Goal: Information Seeking & Learning: Learn about a topic

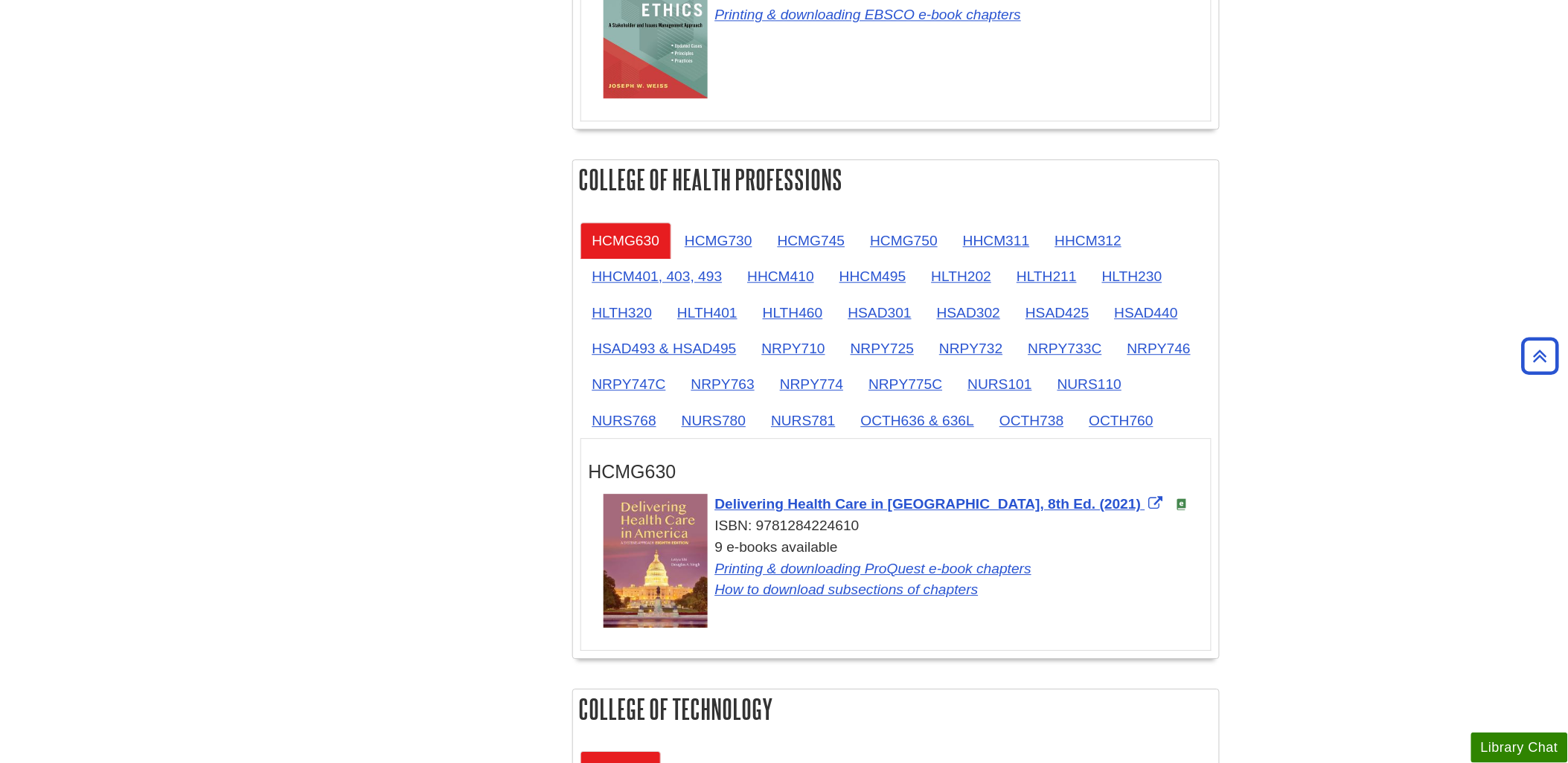
scroll to position [1240, 0]
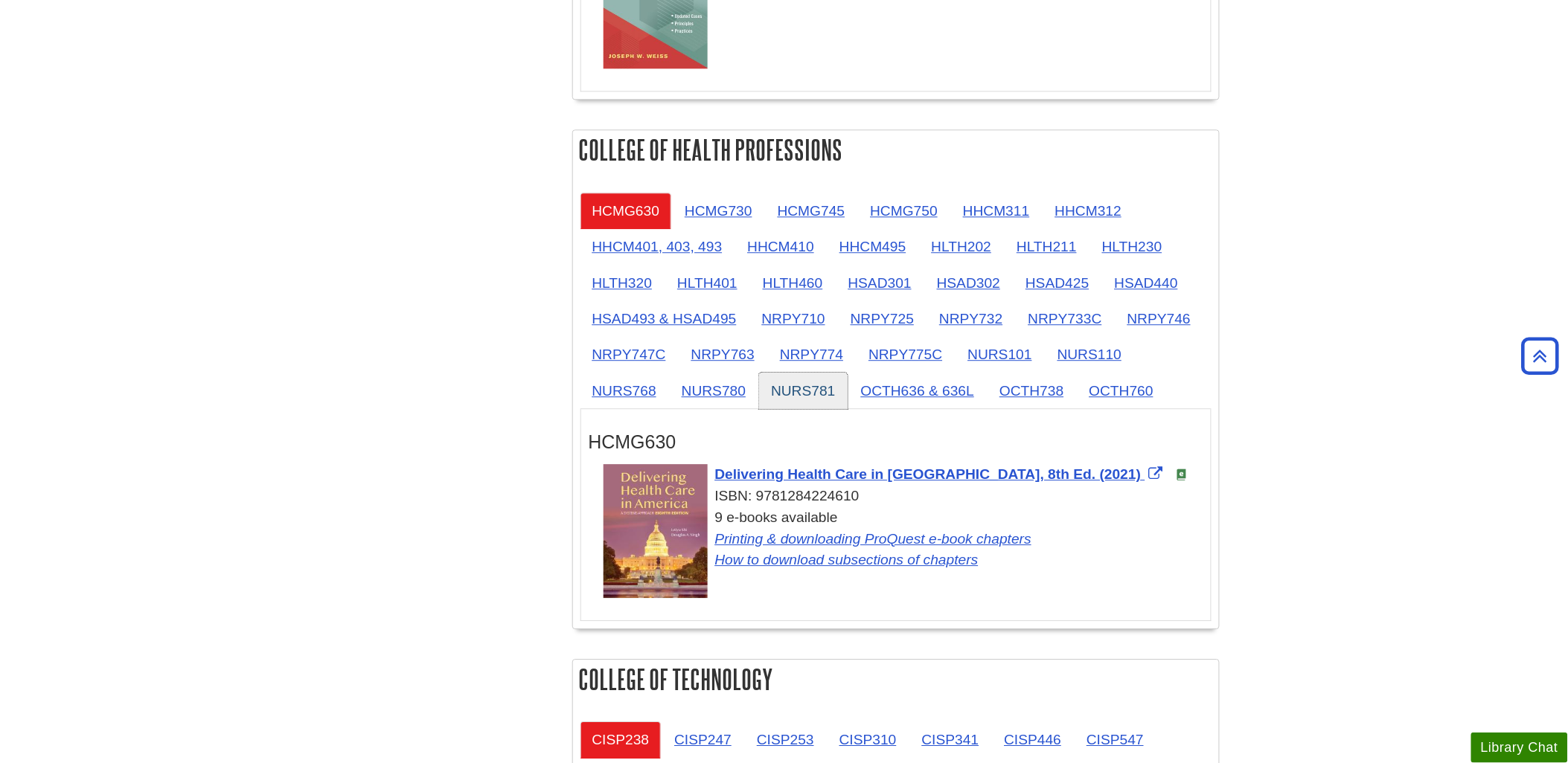
click at [802, 394] on link "NURS781" at bounding box center [803, 391] width 88 height 37
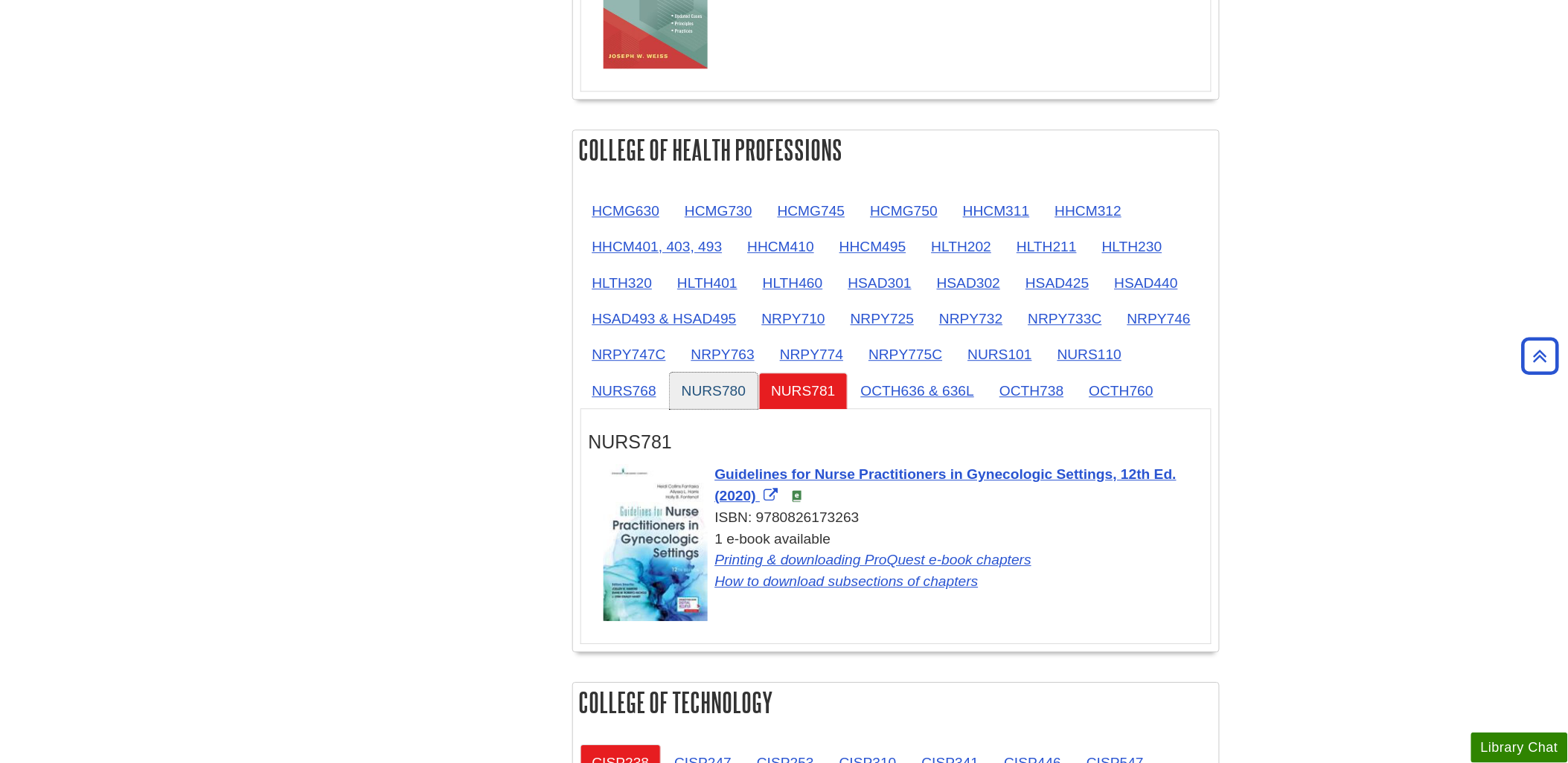
click at [724, 392] on link "NURS780" at bounding box center [713, 391] width 88 height 37
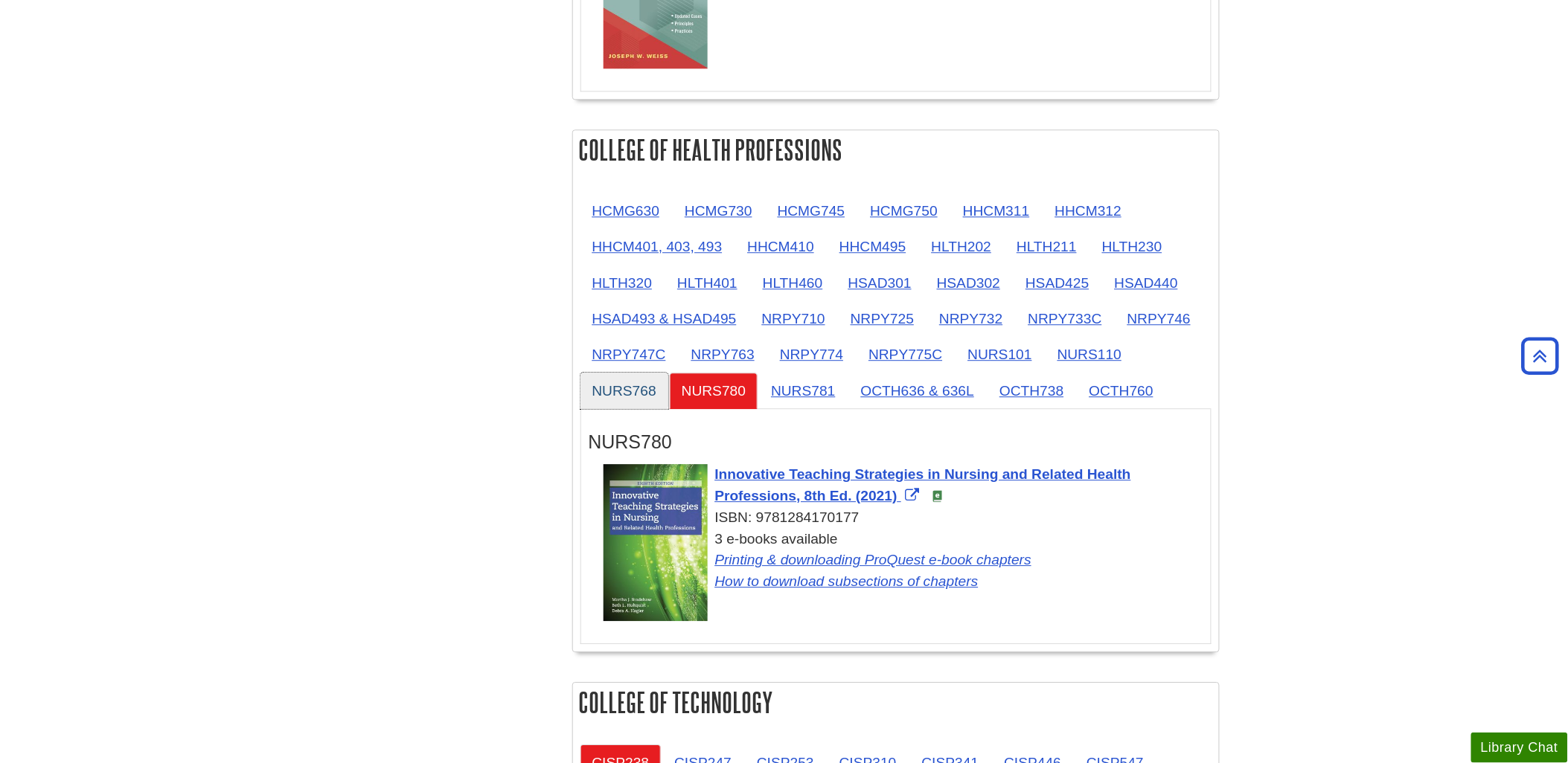
click at [622, 395] on link "NURS768" at bounding box center [625, 391] width 88 height 37
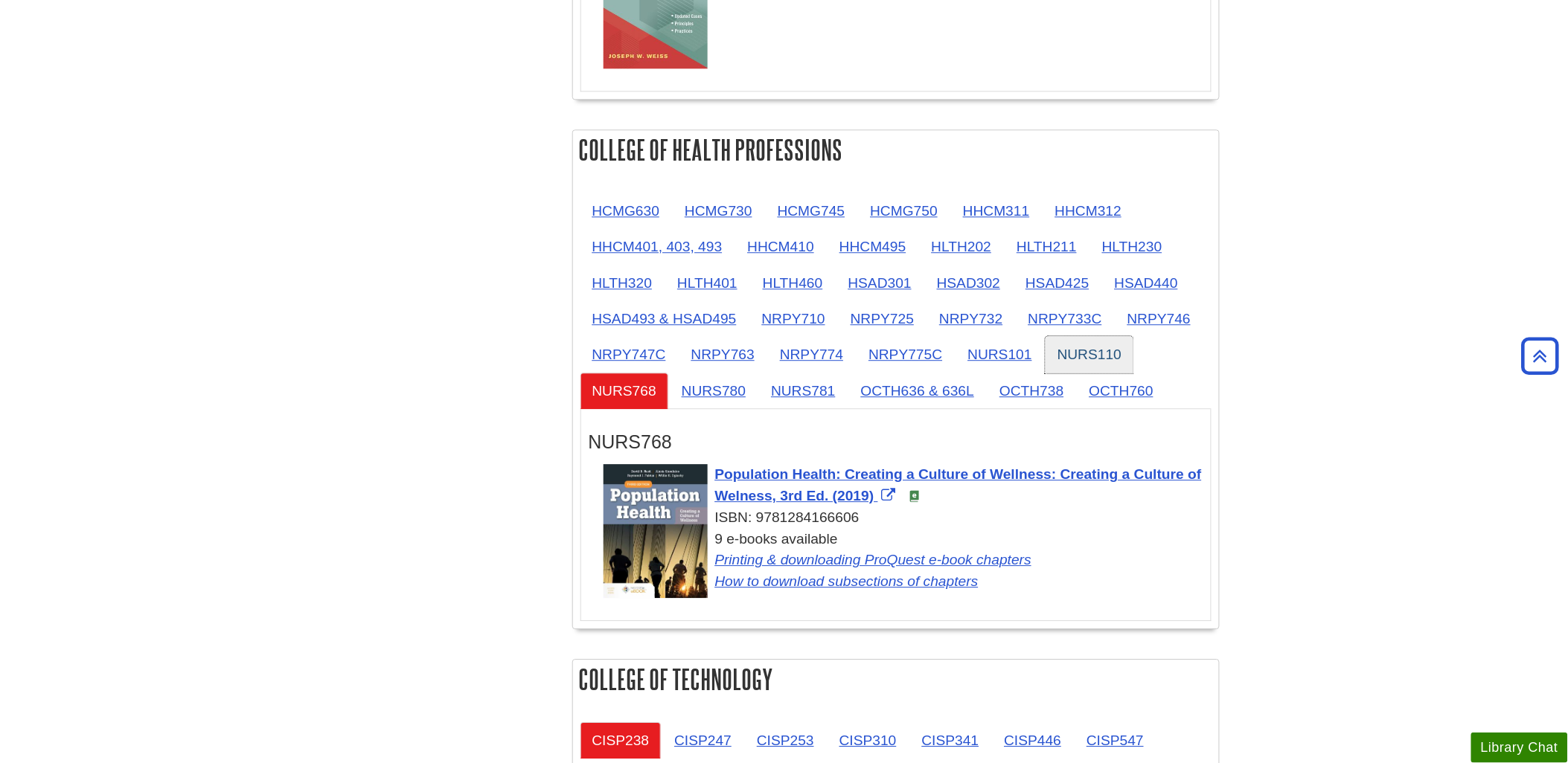
click at [1013, 359] on link "NURS110" at bounding box center [1090, 355] width 88 height 37
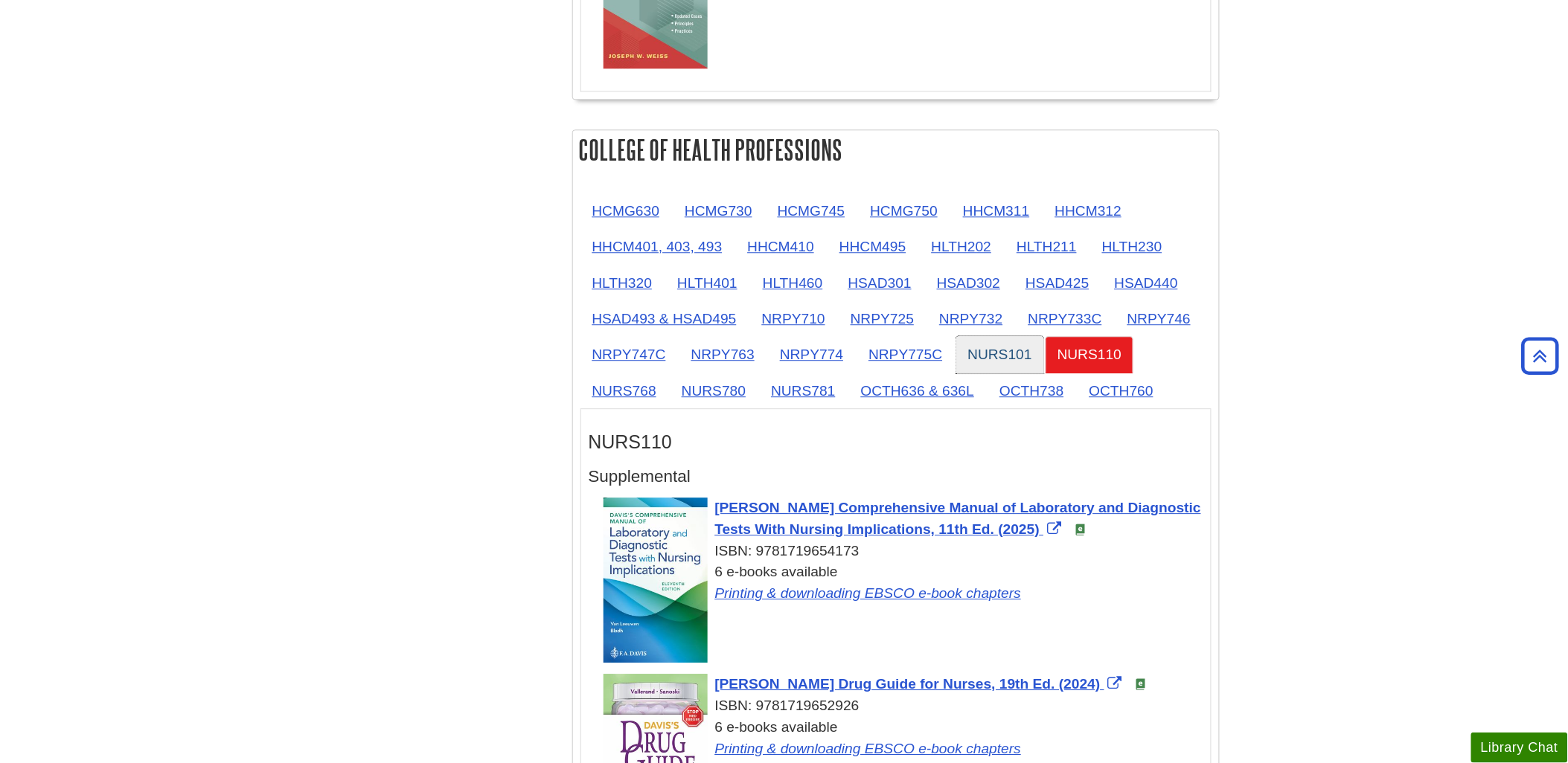
click at [990, 360] on link "NURS101" at bounding box center [1000, 355] width 88 height 37
click at [916, 355] on link "NRPY775C" at bounding box center [904, 355] width 97 height 37
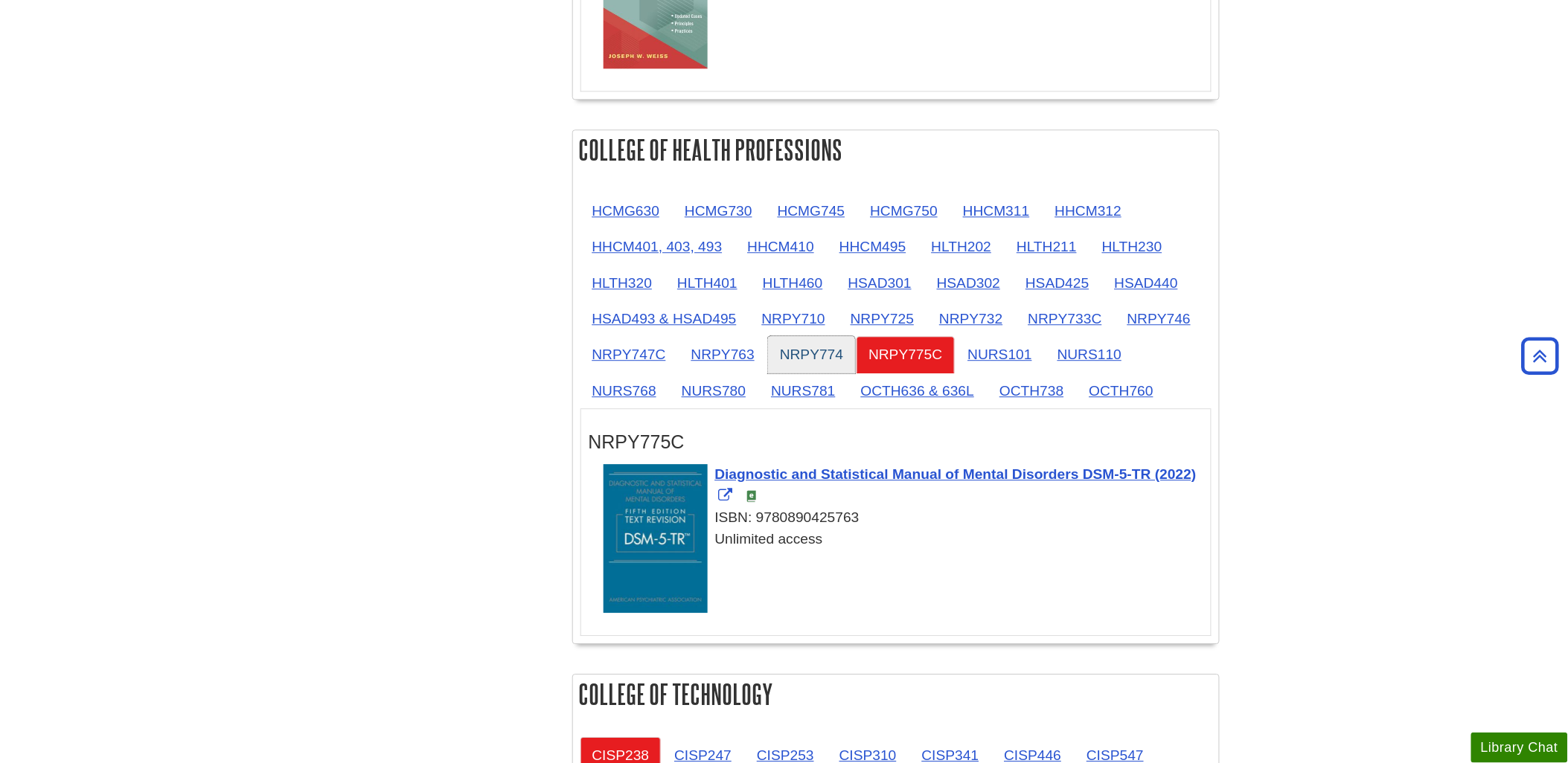
click at [804, 353] on link "NRPY774" at bounding box center [811, 355] width 87 height 37
click at [723, 358] on link "NRPY763" at bounding box center [723, 355] width 87 height 37
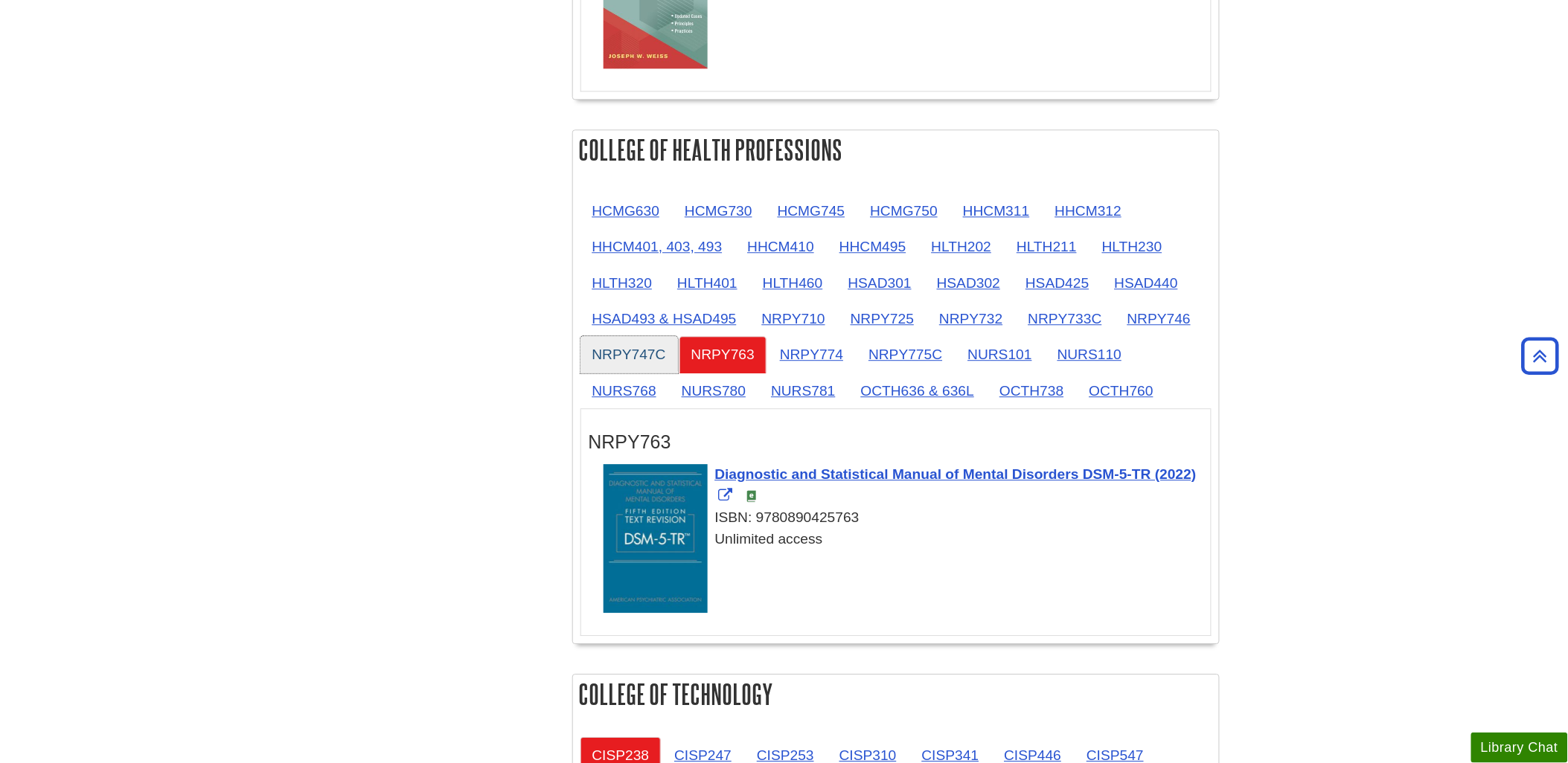
click at [636, 355] on link "NRPY747C" at bounding box center [629, 355] width 97 height 37
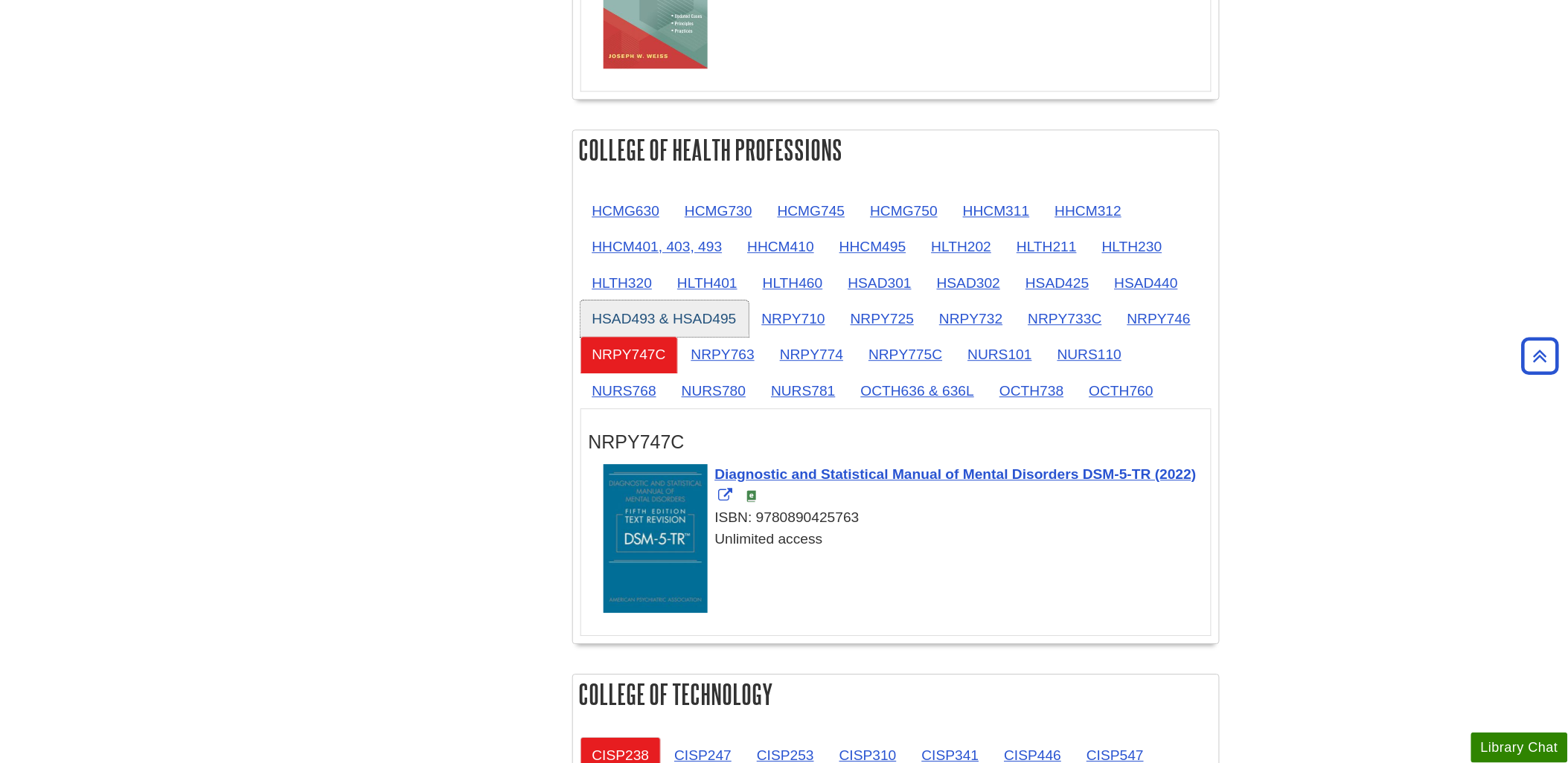
click at [627, 327] on link "HSAD493 & HSAD495" at bounding box center [664, 319] width 169 height 37
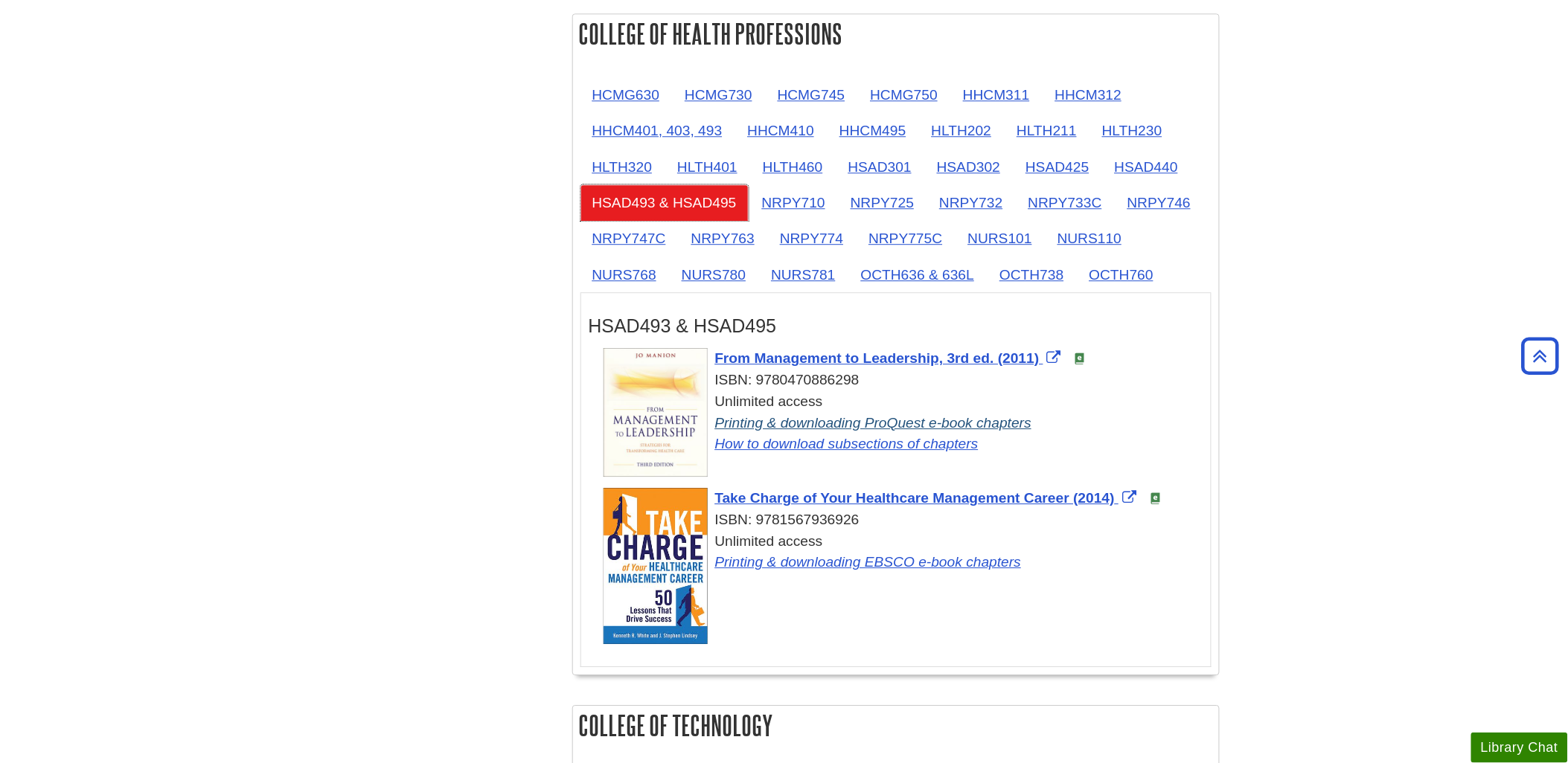
scroll to position [1322, 0]
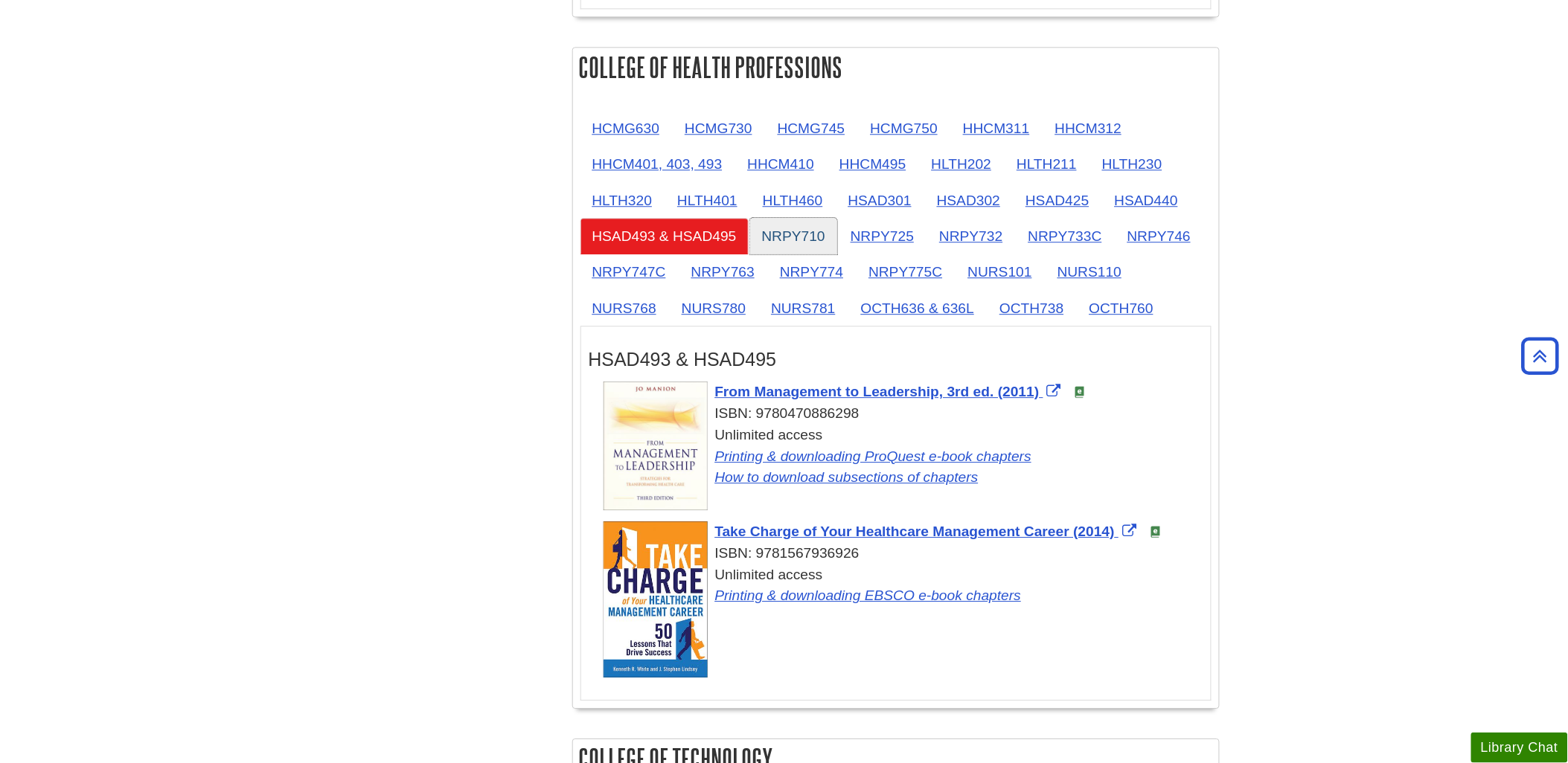
click at [793, 243] on link "NRPY710" at bounding box center [793, 237] width 87 height 37
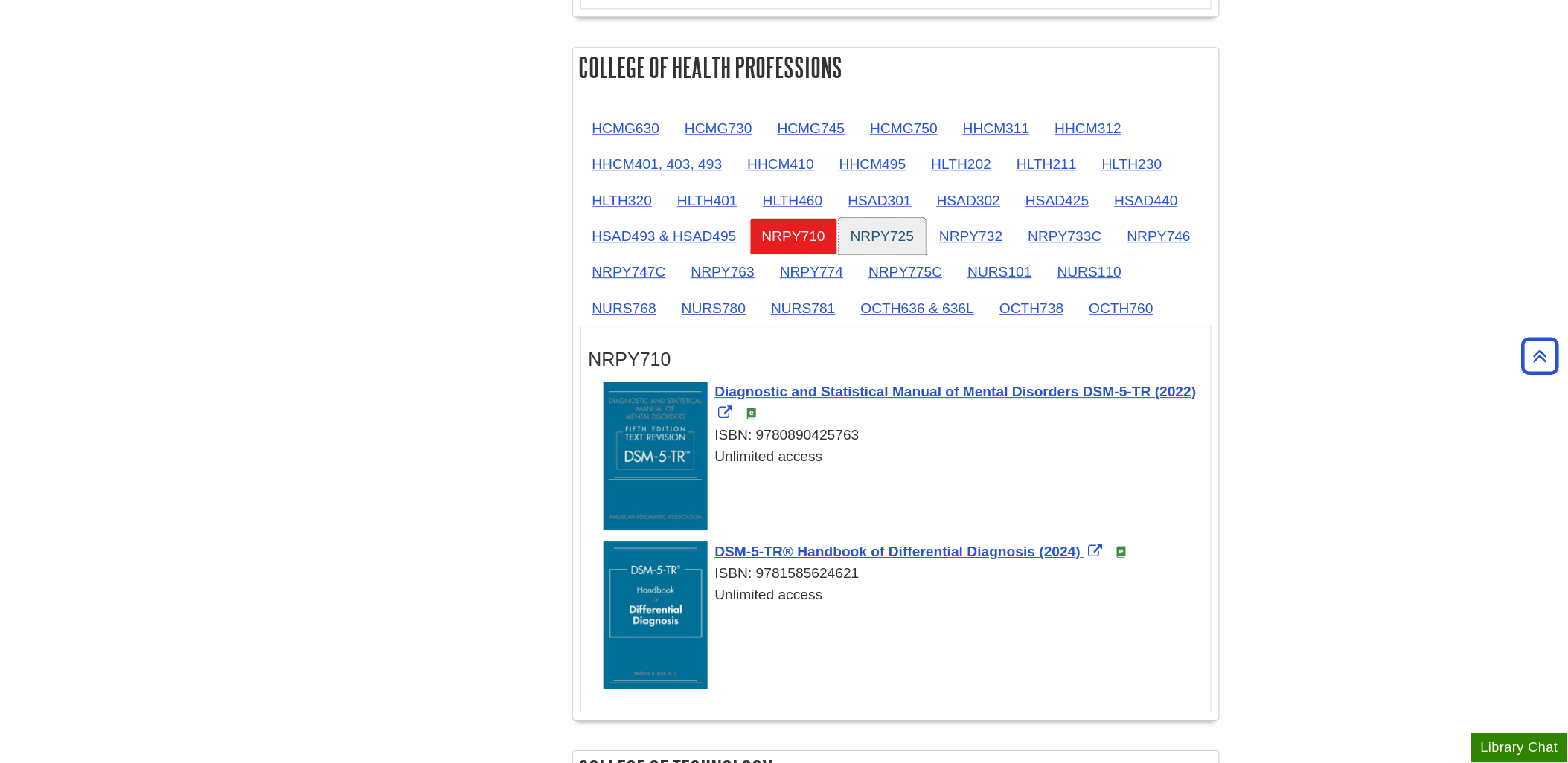
click at [865, 234] on link "NRPY725" at bounding box center [882, 237] width 87 height 37
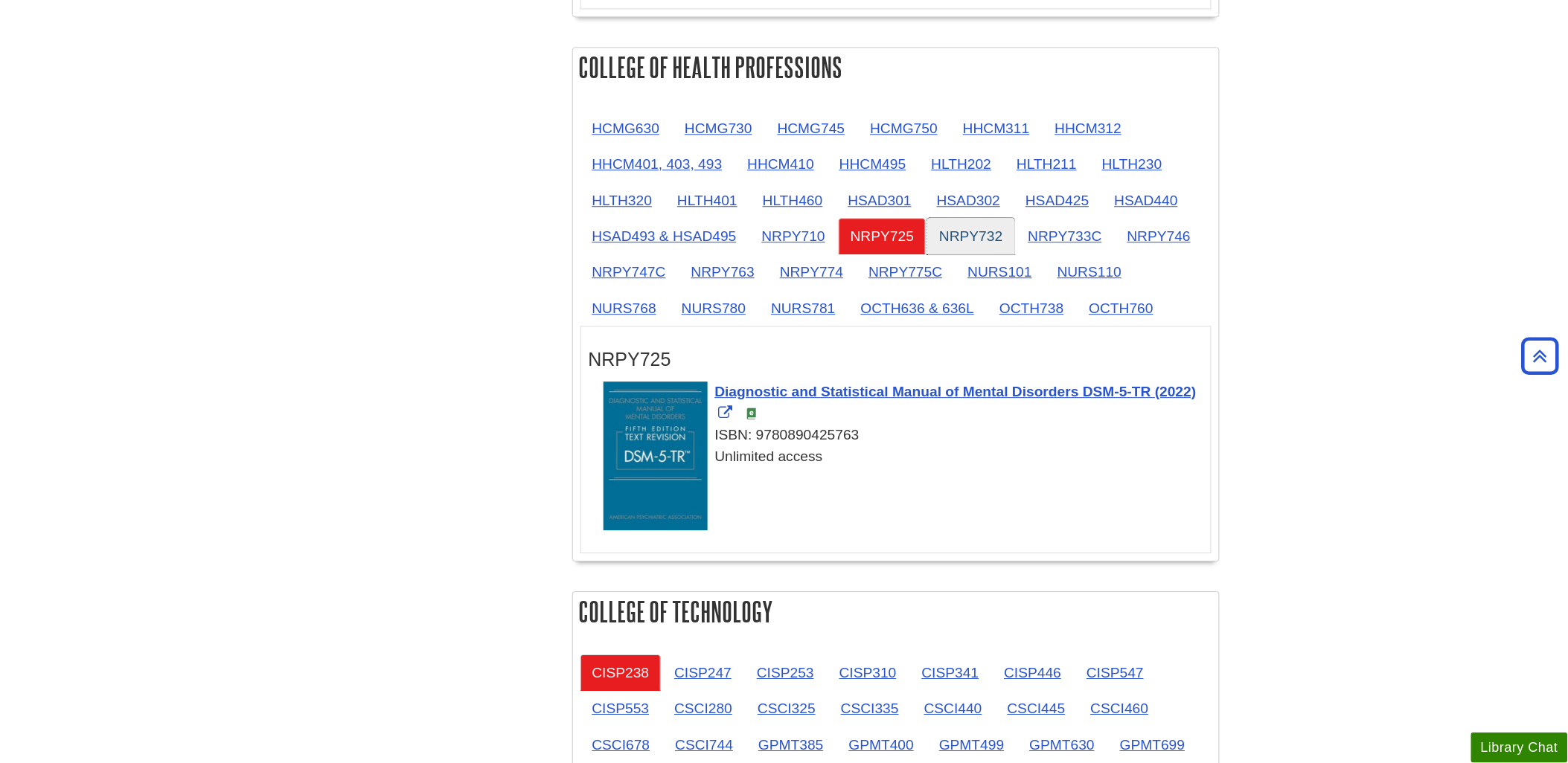
click at [957, 237] on link "NRPY732" at bounding box center [971, 237] width 87 height 37
click at [1013, 238] on link "NRPY733C" at bounding box center [1065, 237] width 97 height 37
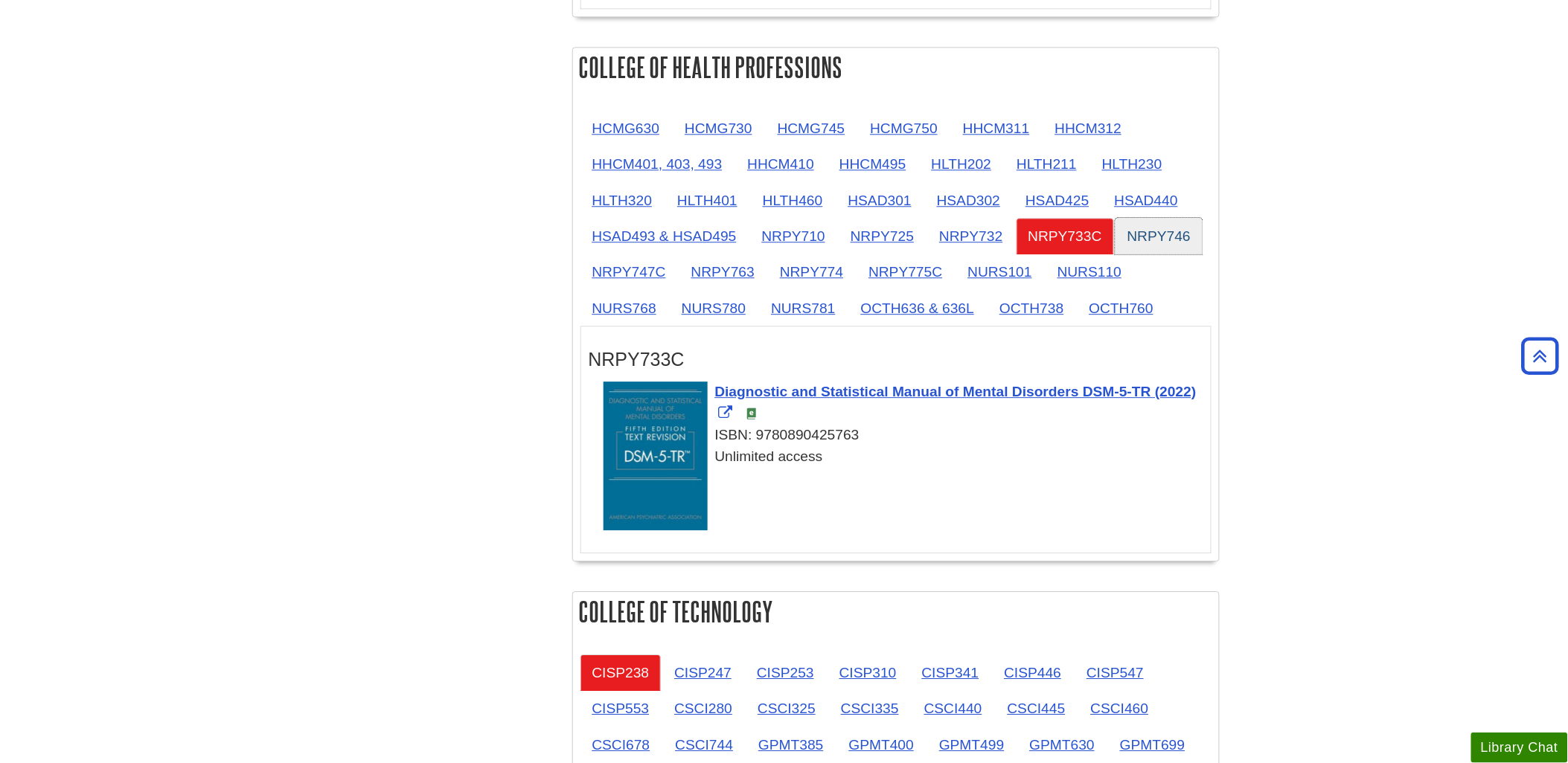
click at [1013, 236] on link "NRPY746" at bounding box center [1159, 237] width 87 height 37
click at [1013, 204] on link "HSAD440" at bounding box center [1146, 201] width 87 height 37
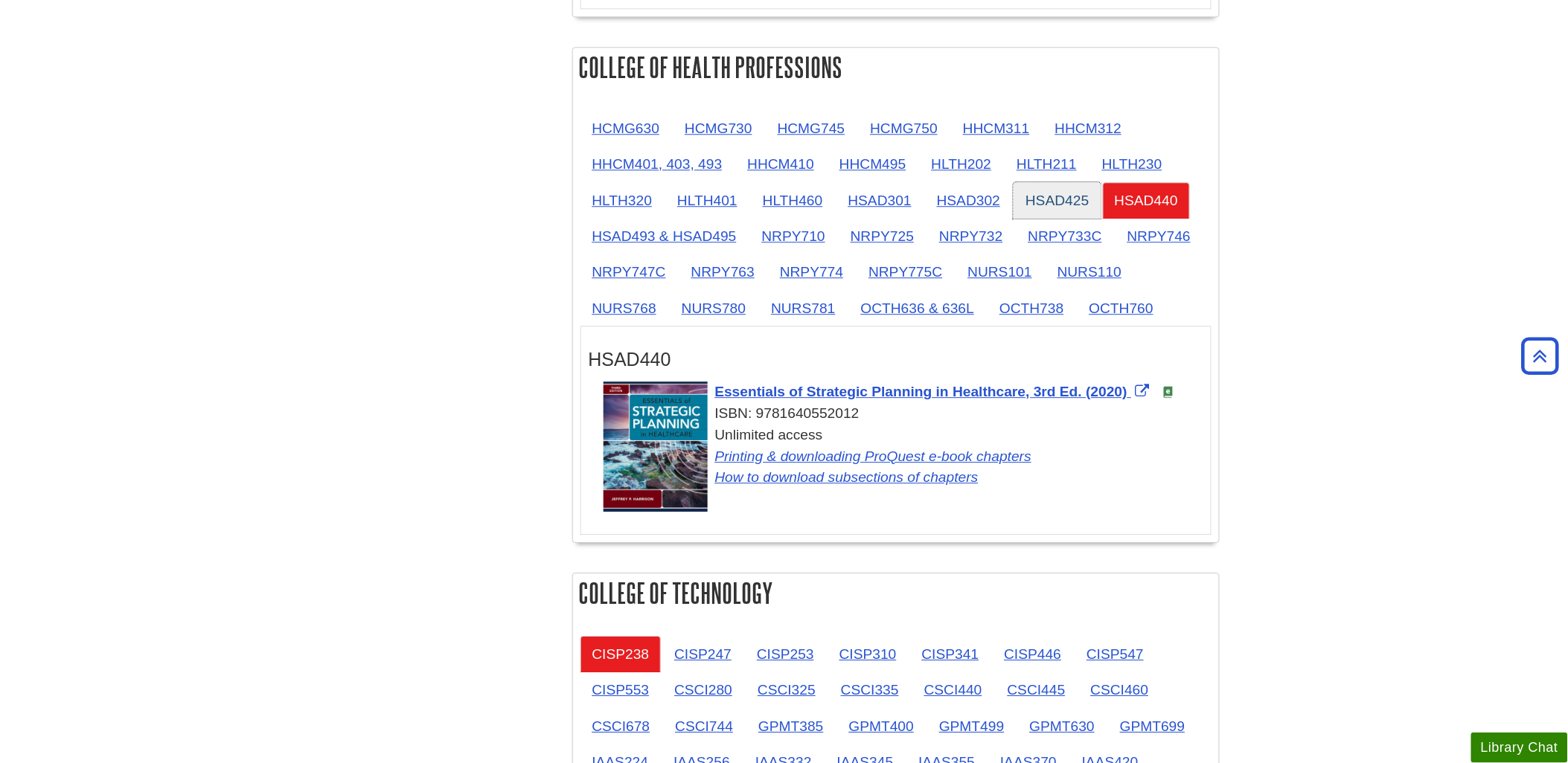
click at [1013, 195] on link "HSAD425" at bounding box center [1056, 201] width 87 height 37
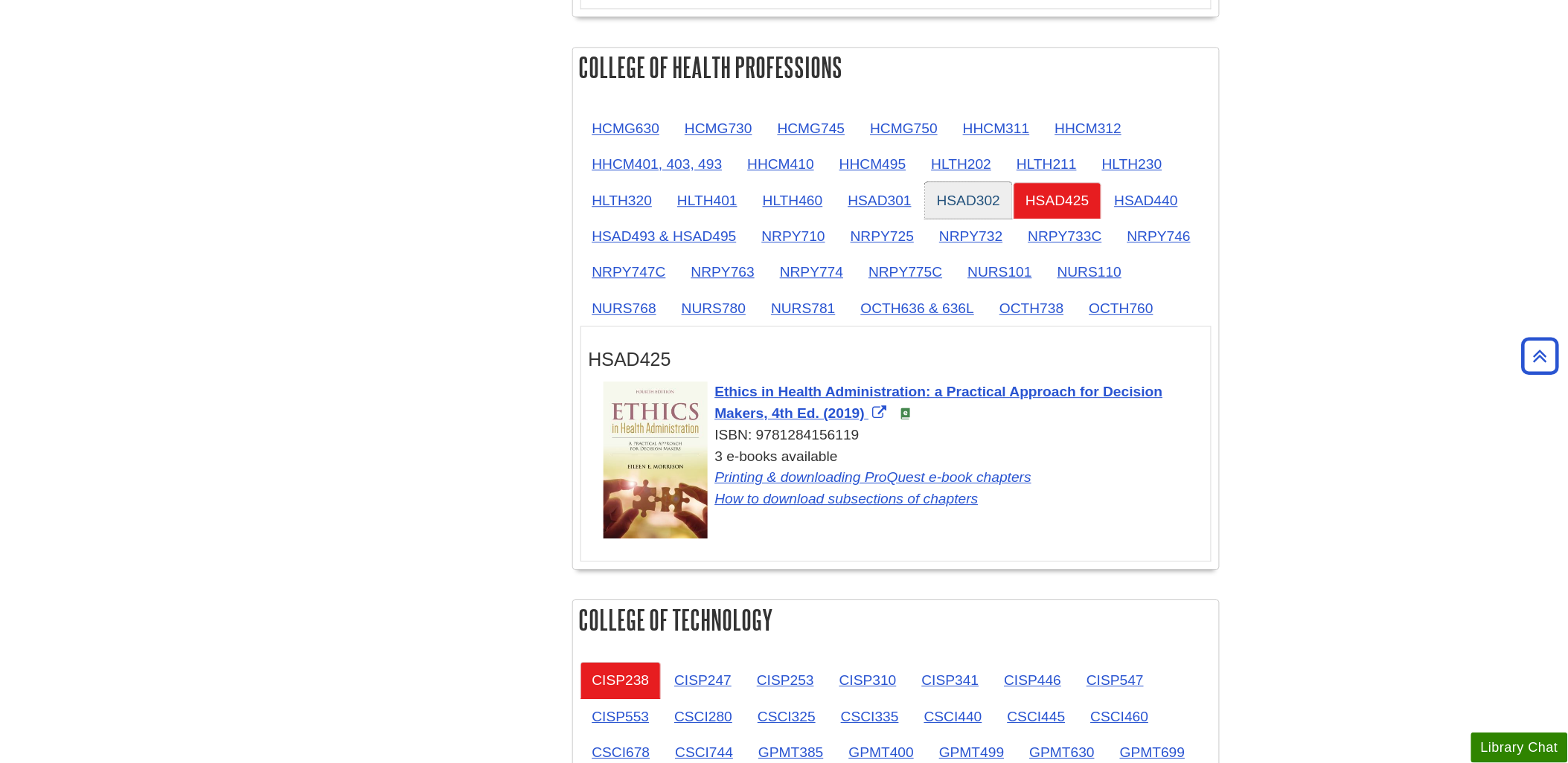
click at [953, 202] on link "HSAD302" at bounding box center [968, 201] width 87 height 37
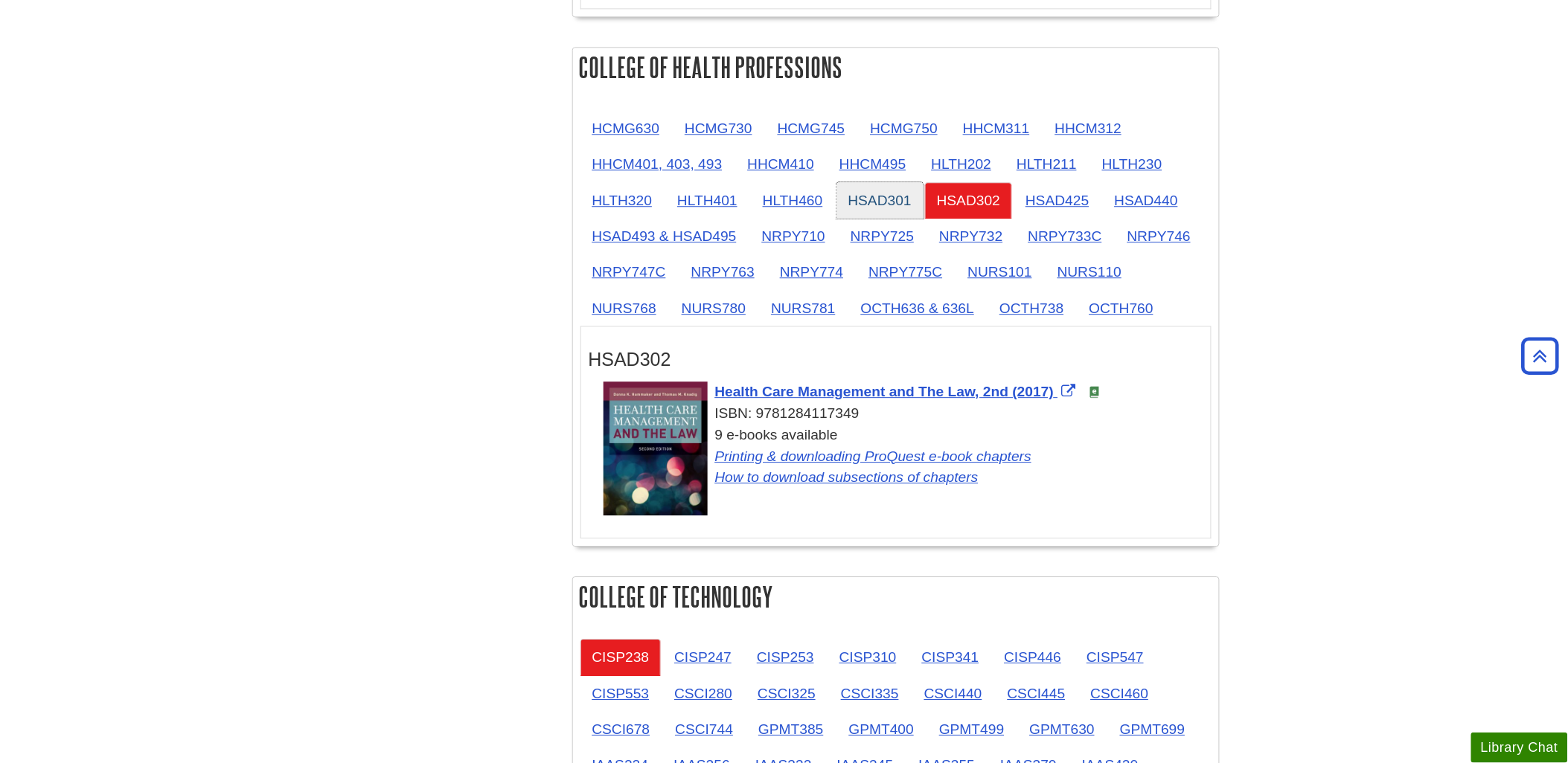
click at [878, 202] on link "HSAD301" at bounding box center [880, 201] width 87 height 37
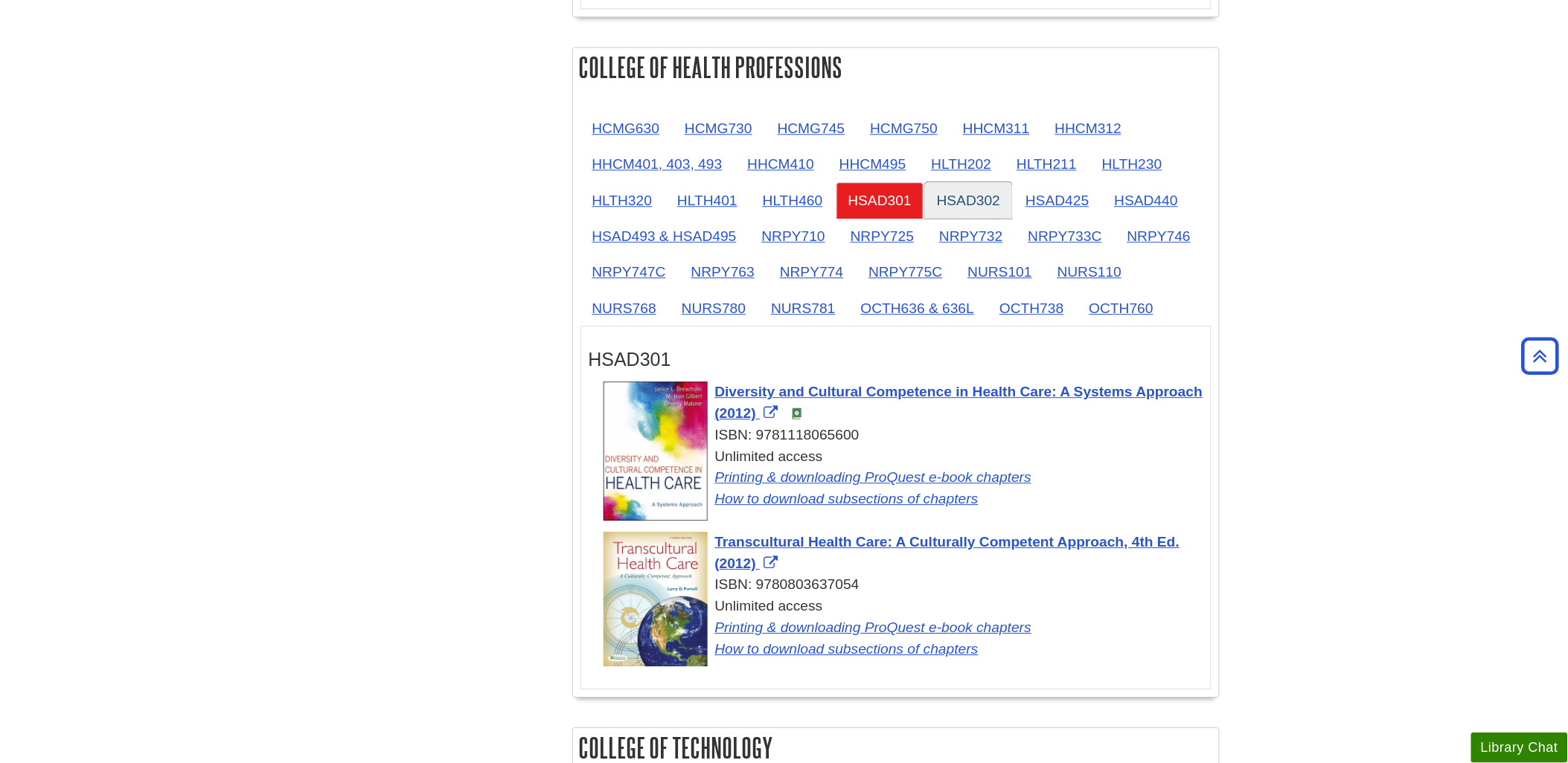
click at [956, 203] on link "HSAD302" at bounding box center [968, 201] width 87 height 37
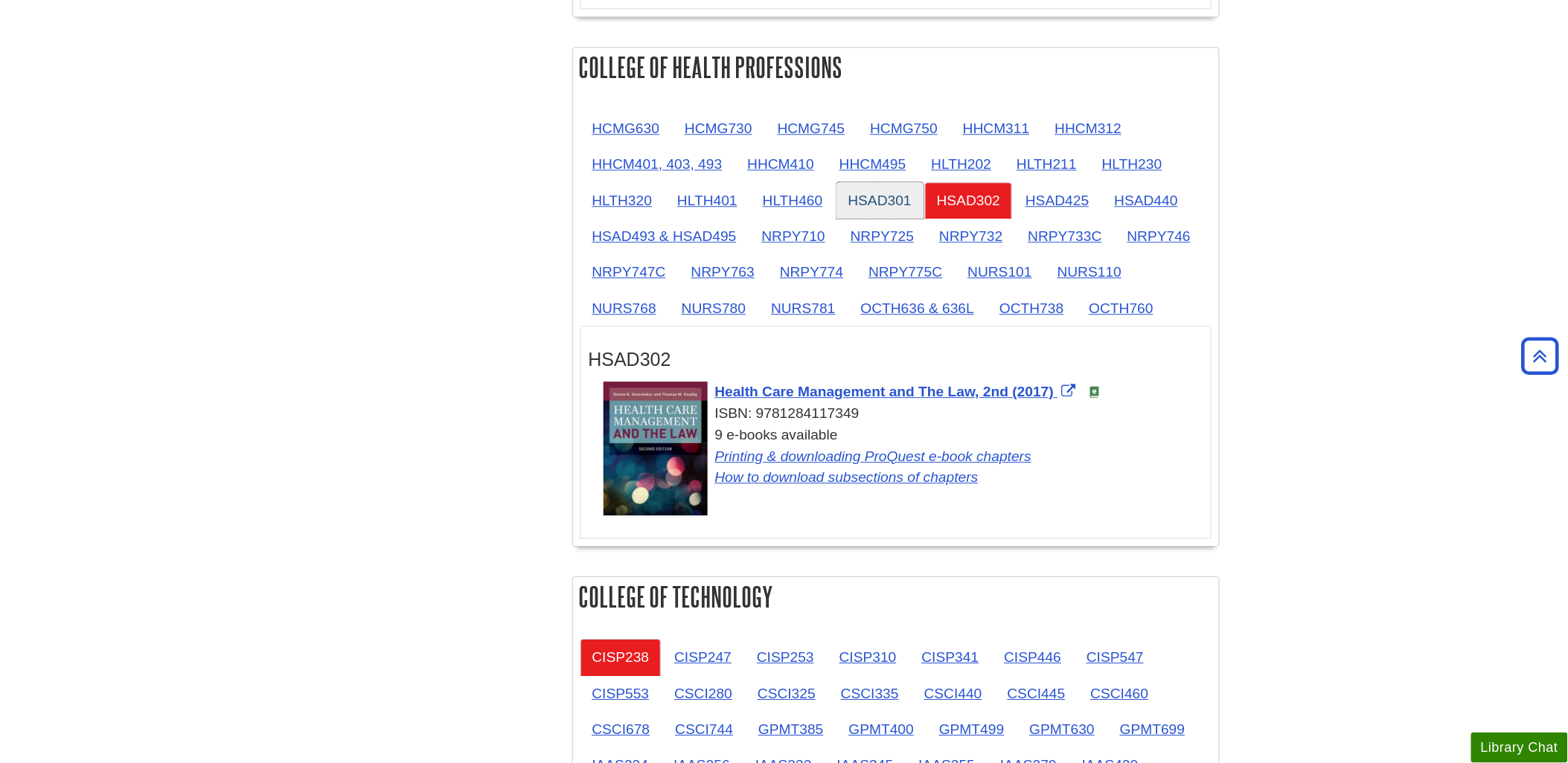
click at [856, 206] on link "HSAD301" at bounding box center [880, 201] width 87 height 37
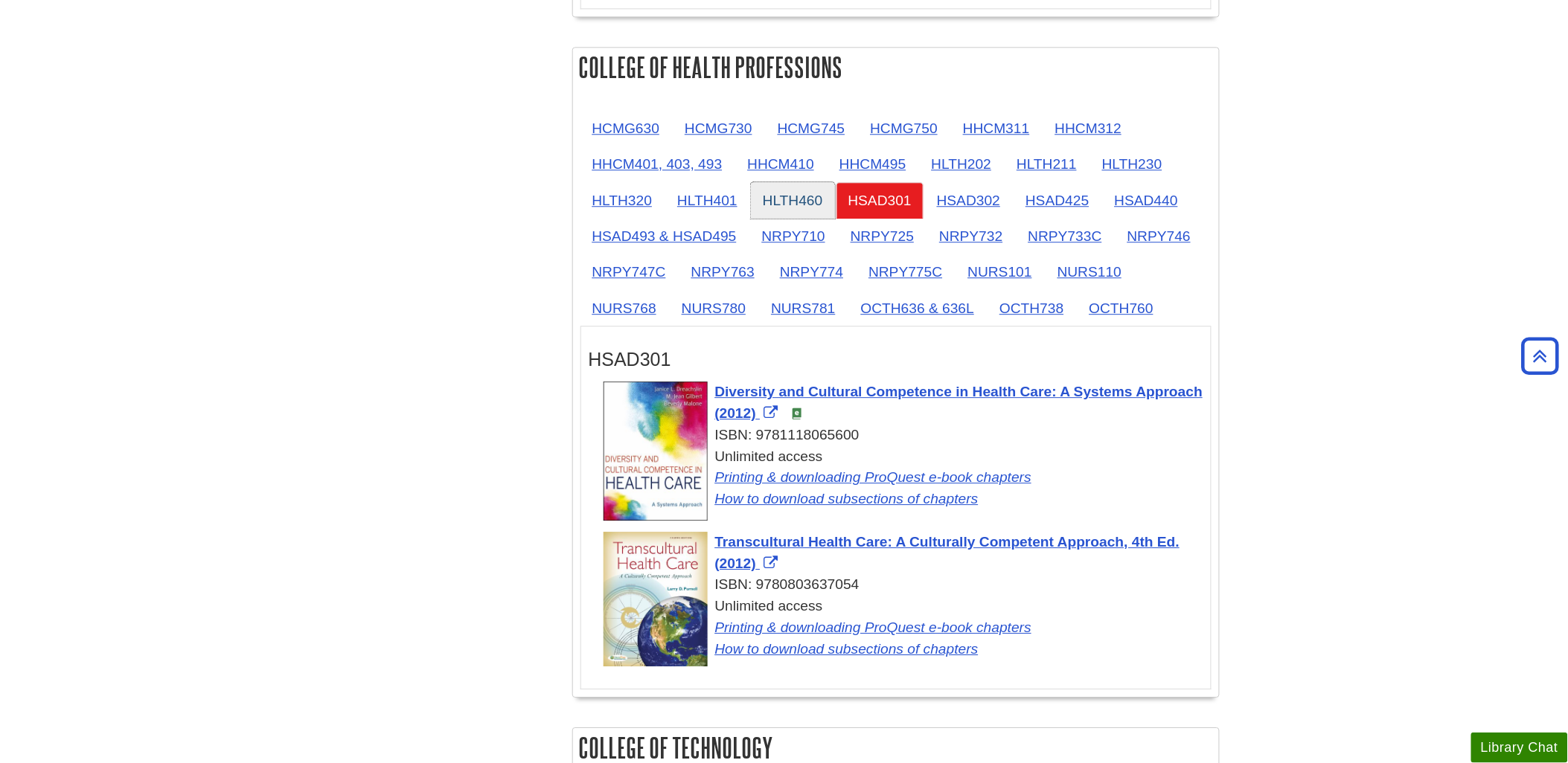
click at [791, 204] on link "HLTH460" at bounding box center [792, 201] width 84 height 37
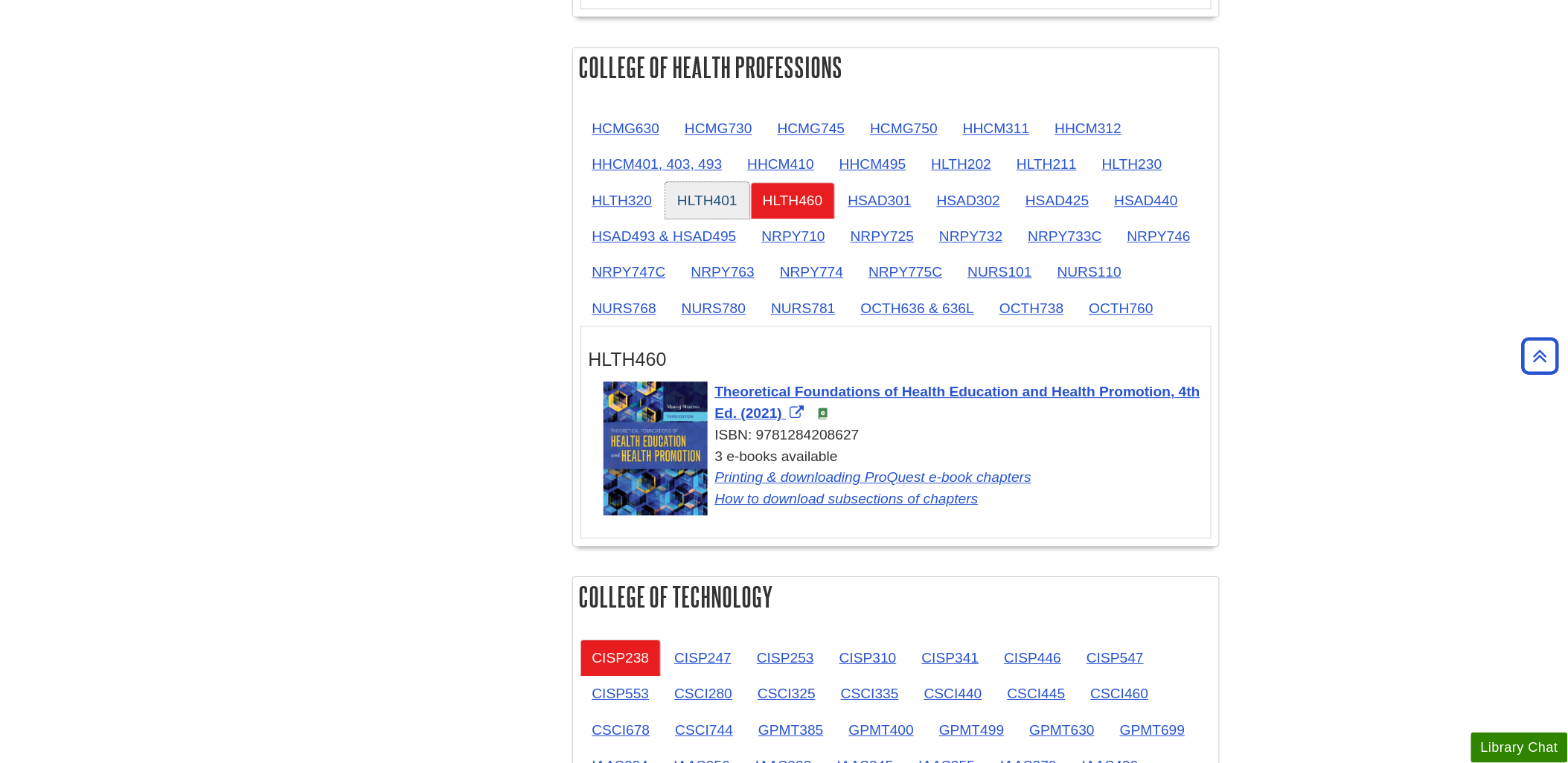
click at [718, 203] on link "HLTH401" at bounding box center [707, 201] width 84 height 37
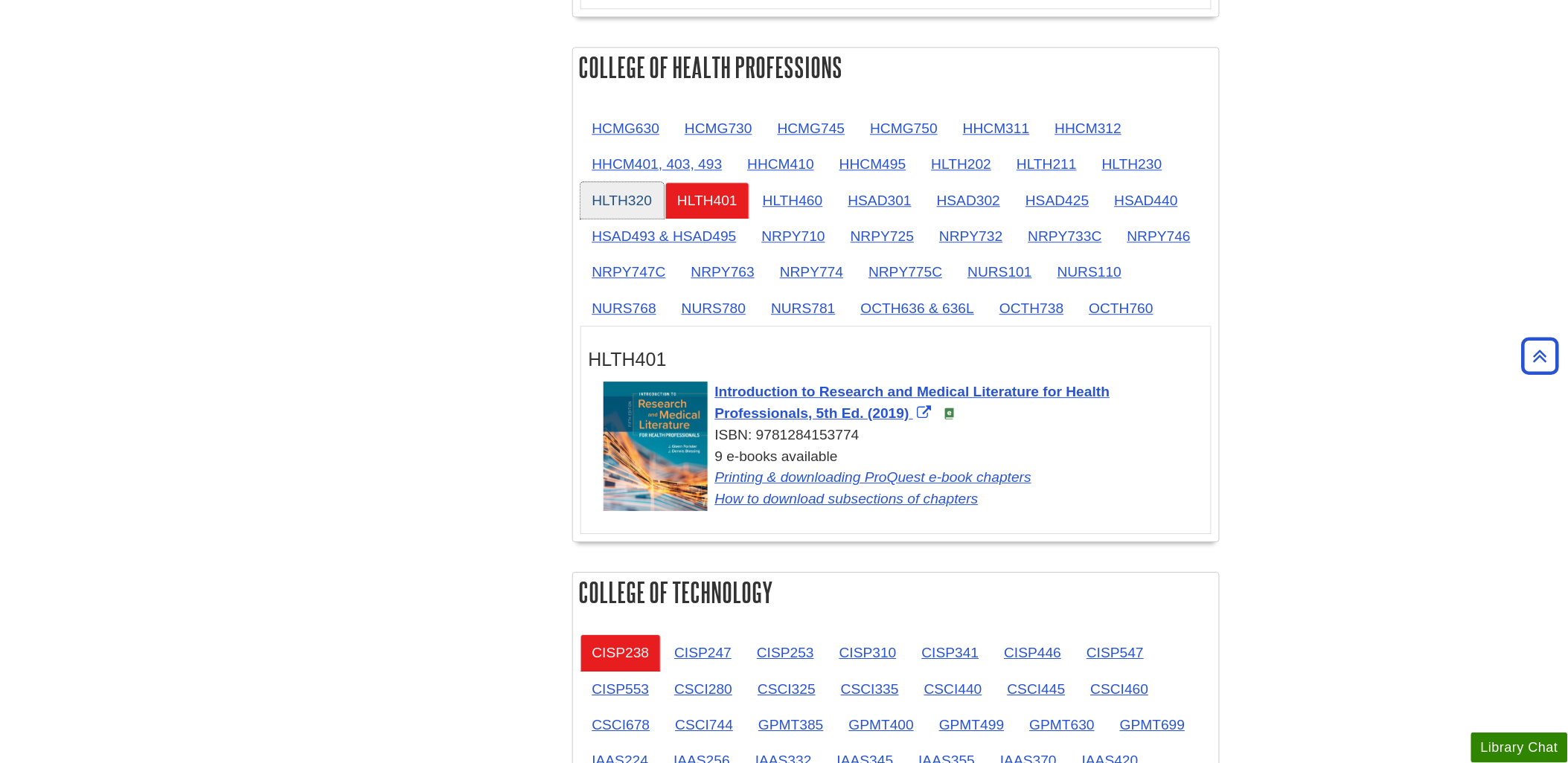
click at [625, 201] on link "HLTH320" at bounding box center [622, 201] width 84 height 37
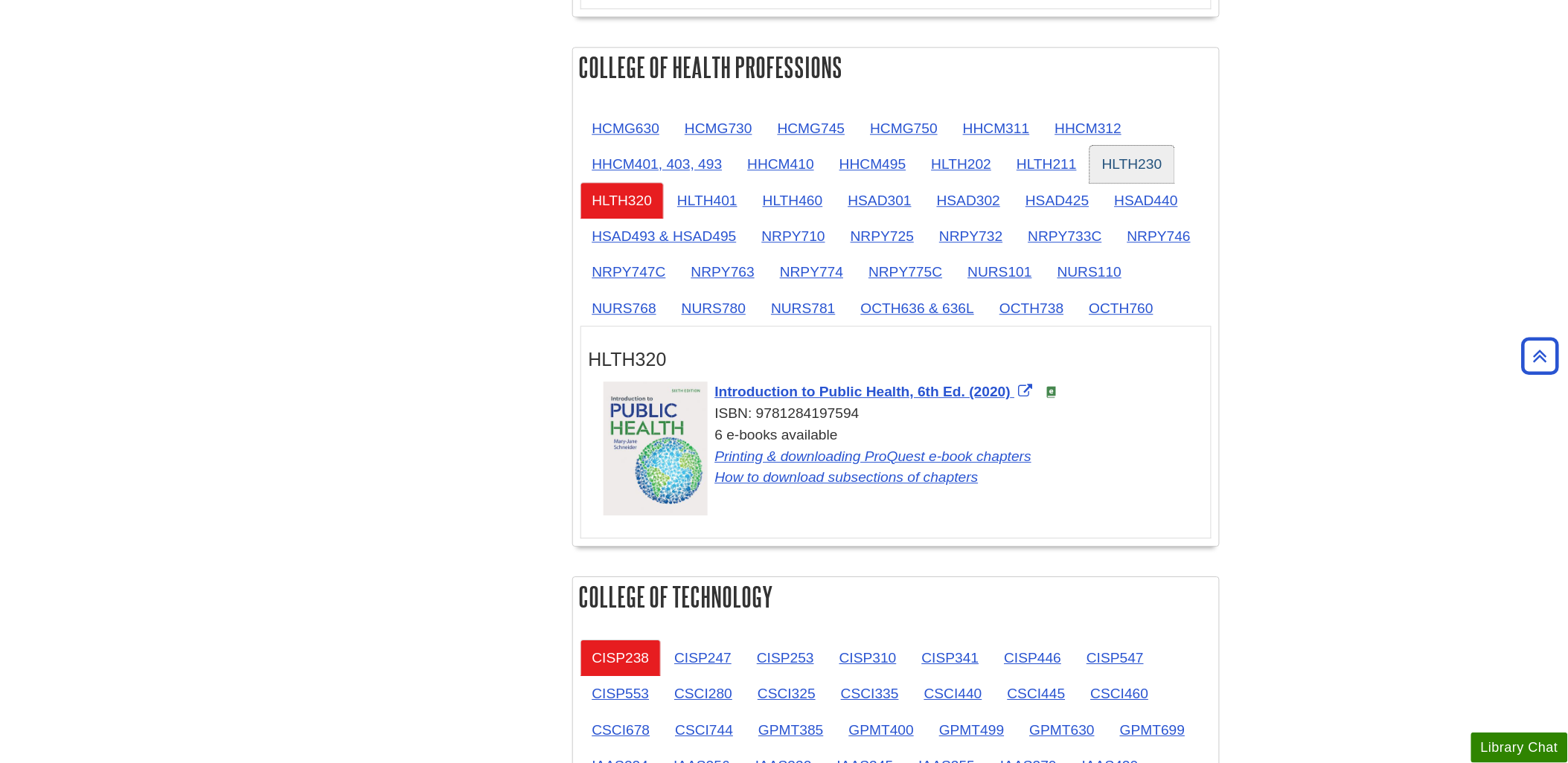
click at [1013, 171] on link "HLTH230" at bounding box center [1132, 164] width 84 height 37
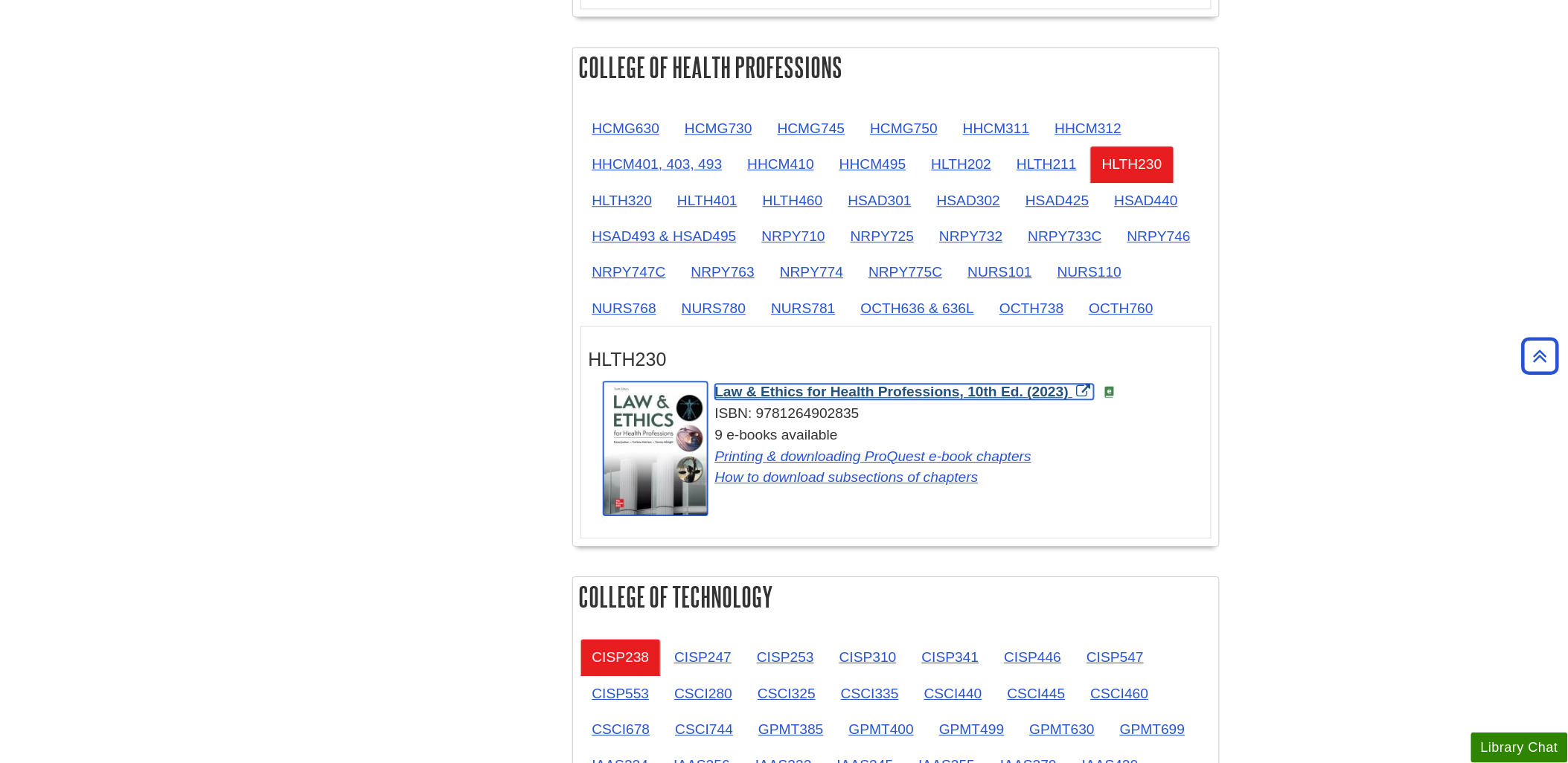
click at [893, 398] on span "Law & Ethics for Health Professions, 10th Ed. (2023)" at bounding box center [892, 391] width 355 height 16
